Goal: Task Accomplishment & Management: Use online tool/utility

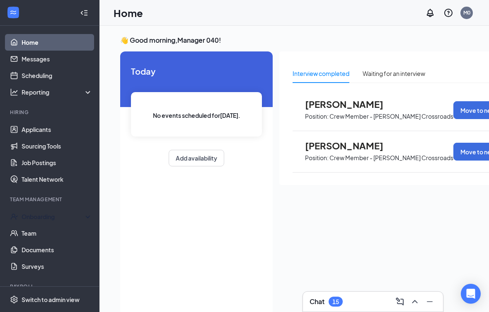
click at [63, 216] on div "Onboarding" at bounding box center [54, 216] width 64 height 8
click at [68, 234] on link "Overview" at bounding box center [57, 233] width 71 height 17
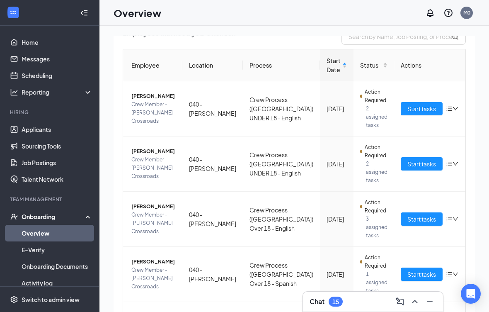
scroll to position [74, 0]
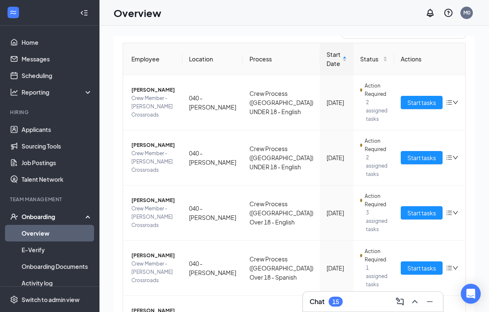
click at [160, 259] on span "Christopher D Floyd" at bounding box center [153, 255] width 44 height 8
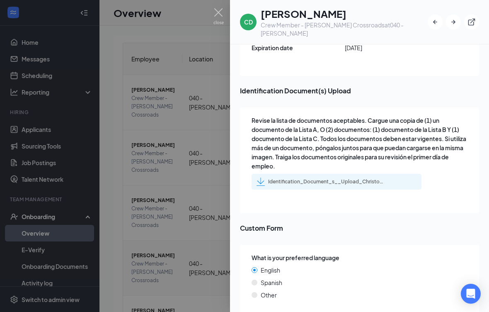
scroll to position [1306, 0]
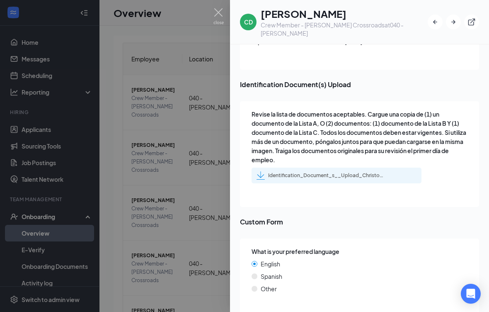
click at [380, 172] on div "Identification_Document_s__Upload_Christopher_D_Floyd_uploadedfile_20250825.pdf…" at bounding box center [326, 175] width 116 height 7
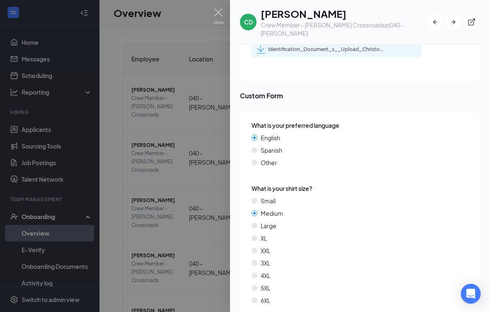
scroll to position [1432, 0]
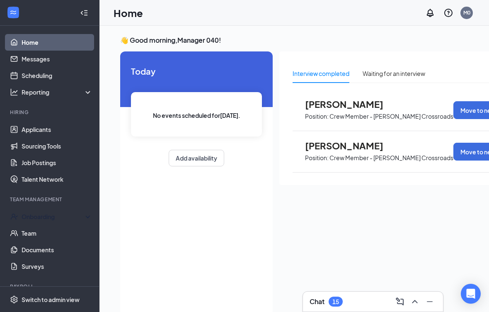
click at [53, 231] on link "Team" at bounding box center [57, 233] width 71 height 17
click at [60, 220] on div "Onboarding" at bounding box center [54, 216] width 64 height 8
click at [73, 240] on link "Overview" at bounding box center [57, 233] width 71 height 17
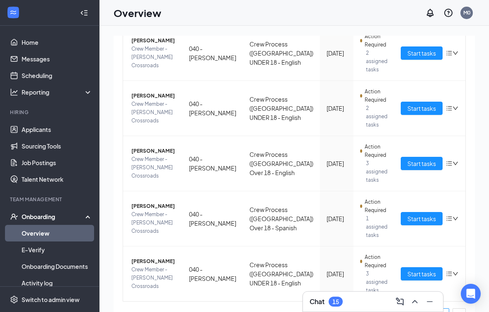
scroll to position [123, 0]
click at [407, 214] on span "Start tasks" at bounding box center [421, 218] width 29 height 9
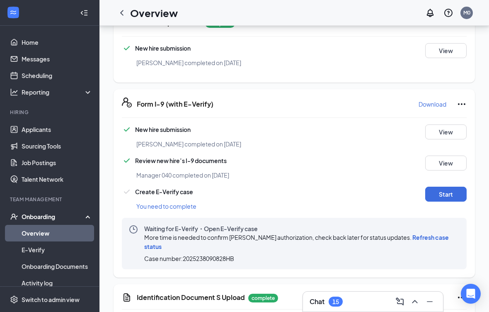
scroll to position [426, 0]
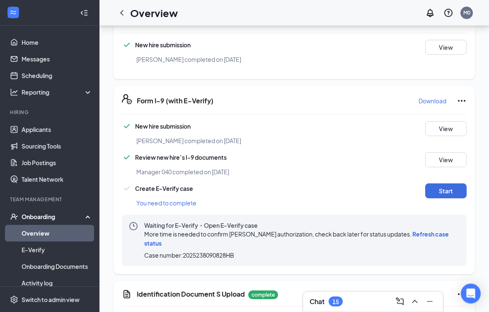
click at [433, 230] on span "Refresh case status" at bounding box center [296, 238] width 305 height 17
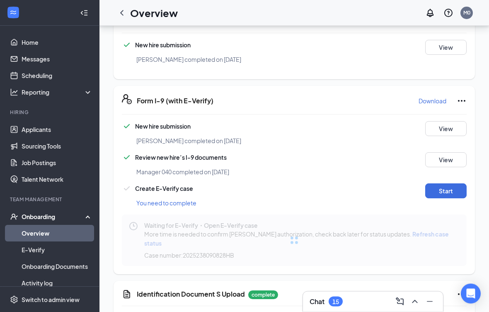
scroll to position [426, 0]
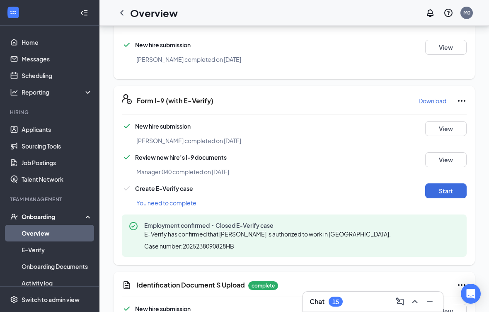
click at [463, 183] on button "Start" at bounding box center [445, 190] width 41 height 15
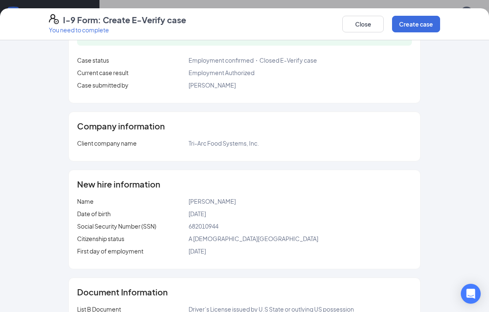
click at [422, 22] on button "Create case" at bounding box center [416, 24] width 48 height 17
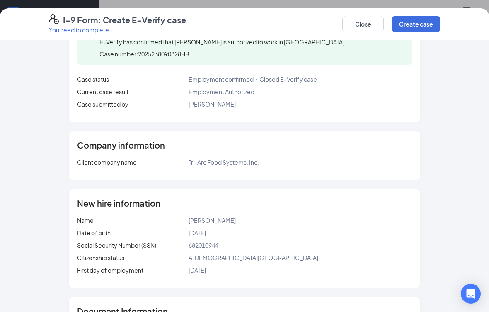
scroll to position [52, 0]
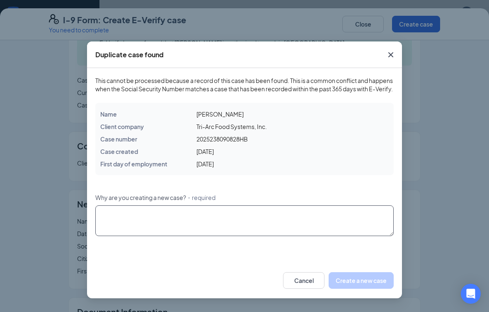
click at [203, 236] on textarea "Why are you creating a new case? ・required" at bounding box center [244, 220] width 298 height 31
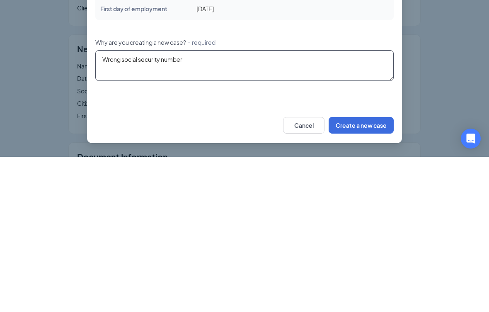
type textarea "Wrong social security number"
click at [404, 124] on div "Duplicate case found This cannot be processed because a record of this case has…" at bounding box center [244, 156] width 489 height 312
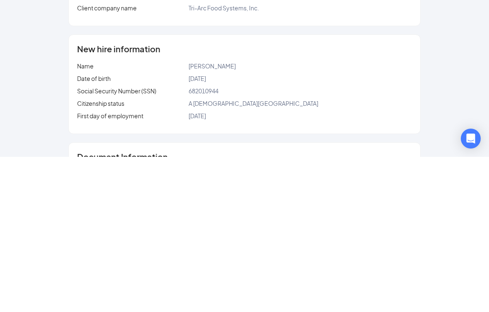
scroll to position [581, 0]
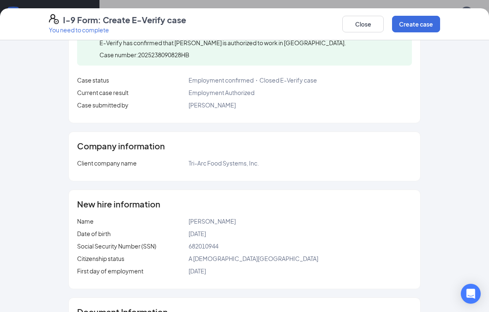
click at [423, 17] on button "Create case" at bounding box center [416, 24] width 48 height 17
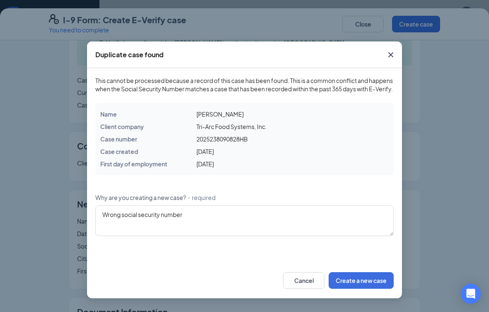
click at [313, 288] on button "Cancel" at bounding box center [303, 280] width 41 height 17
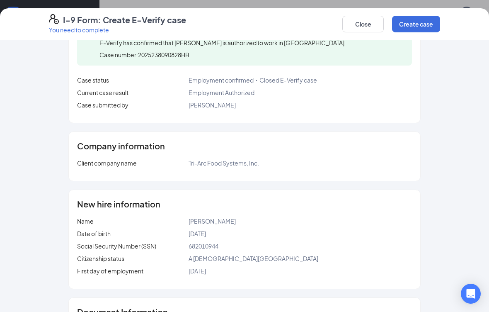
click at [419, 27] on button "Create case" at bounding box center [416, 24] width 48 height 17
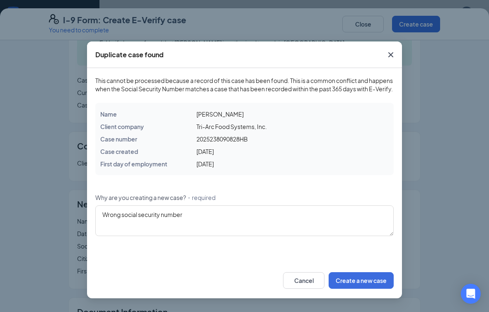
click at [363, 287] on button "Create a new case" at bounding box center [361, 280] width 65 height 17
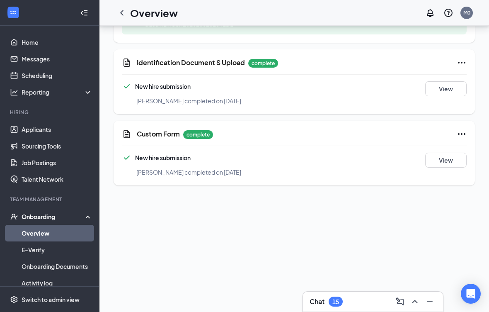
scroll to position [662, 0]
